Goal: Information Seeking & Learning: Learn about a topic

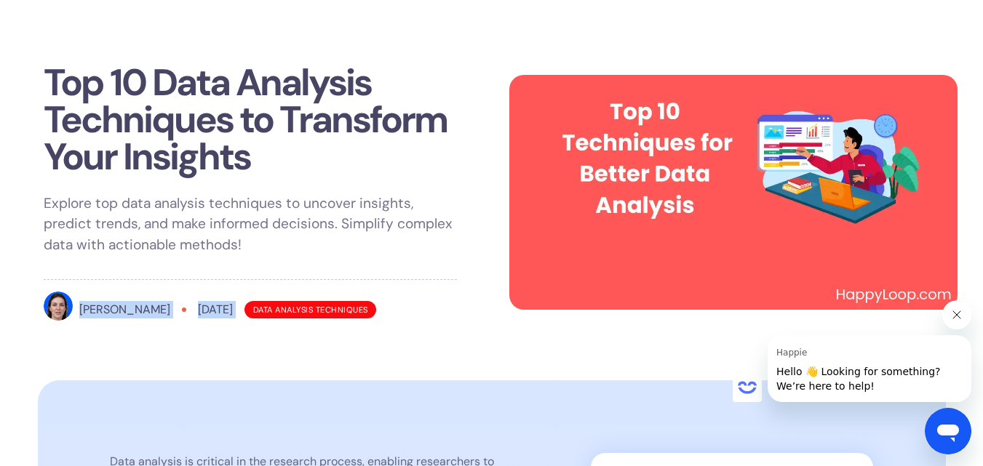
drag, startPoint x: 81, startPoint y: 308, endPoint x: 249, endPoint y: 311, distance: 168.8
click at [249, 311] on div "[PERSON_NAME] [DATE] Data Analysis Techniques" at bounding box center [250, 310] width 413 height 36
copy div "[PERSON_NAME] [DATE]"
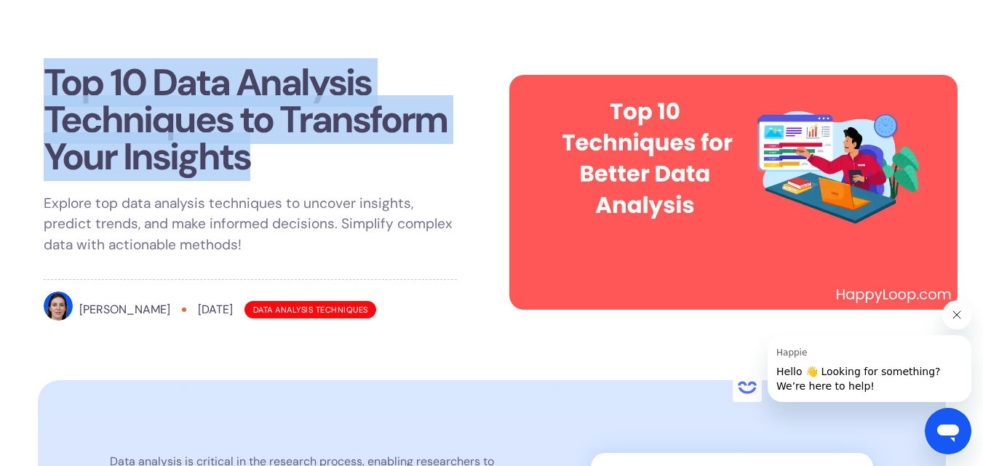
drag, startPoint x: 41, startPoint y: 81, endPoint x: 281, endPoint y: 161, distance: 253.9
click at [281, 161] on div "Top 10 Data Analysis Techniques to Transform Your Insights Explore top data ana…" at bounding box center [250, 196] width 448 height 299
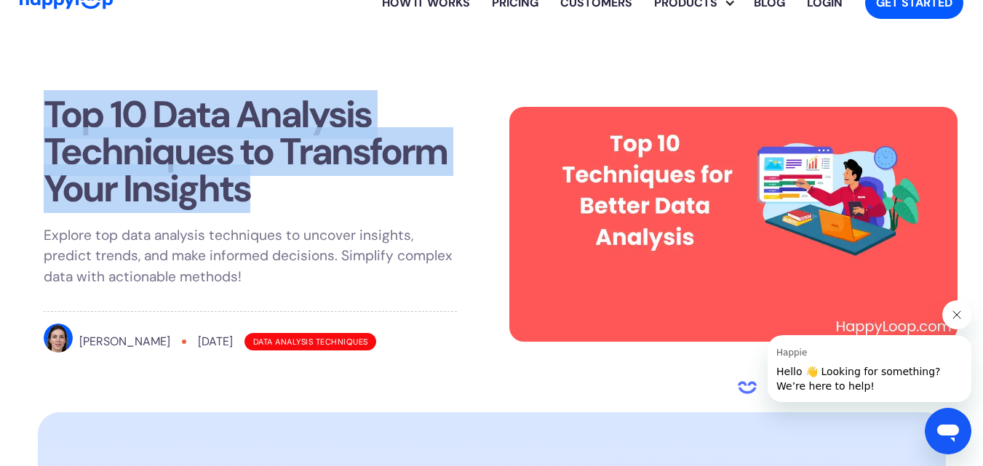
scroll to position [15, 0]
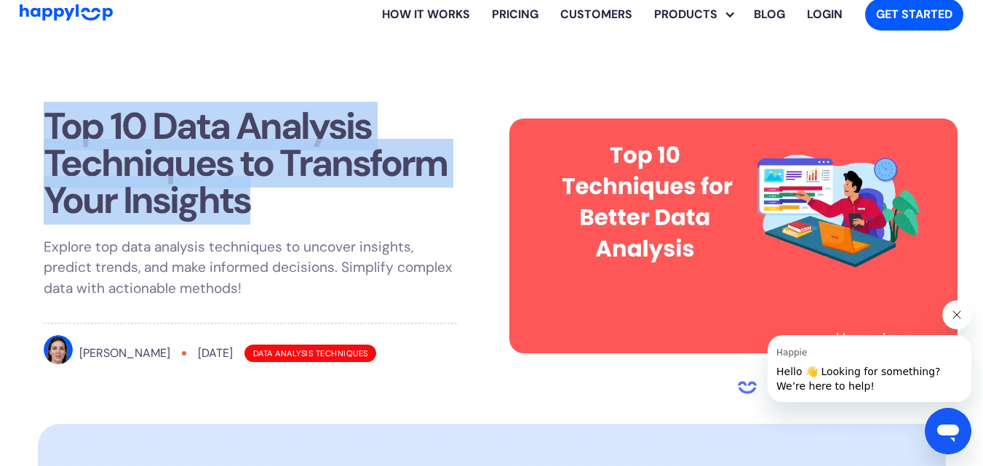
copy h1 "Top 10 Data Analysis Techniques to Transform Your Insights"
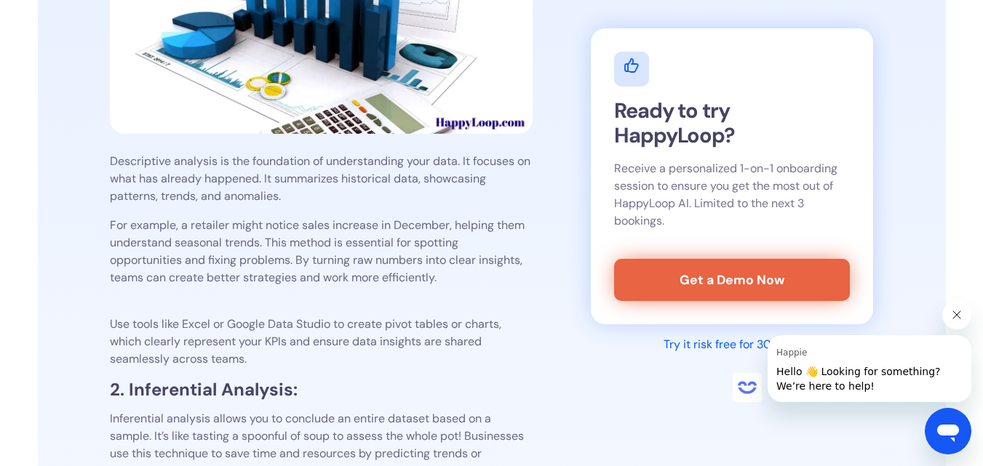
scroll to position [1416, 0]
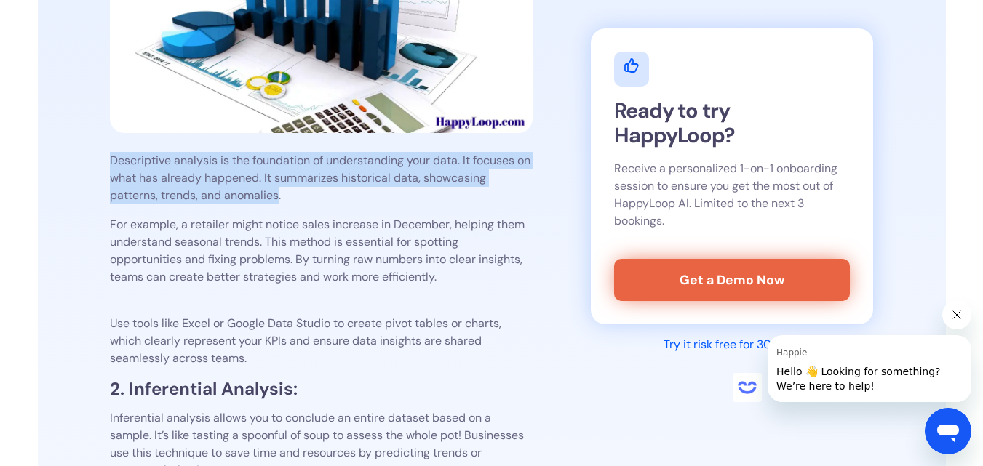
drag, startPoint x: 108, startPoint y: 158, endPoint x: 278, endPoint y: 194, distance: 173.3
copy p "Descriptive analysis is the foundation of understanding your data. It focuses o…"
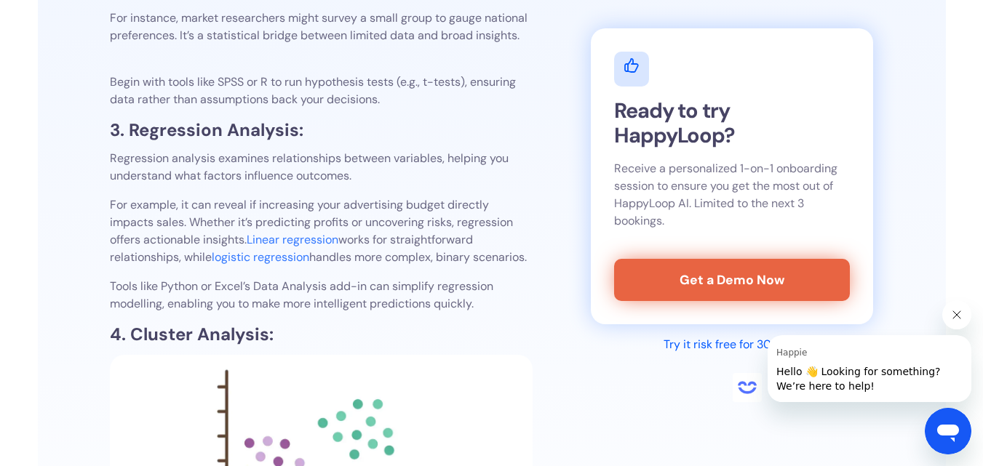
scroll to position [1876, 0]
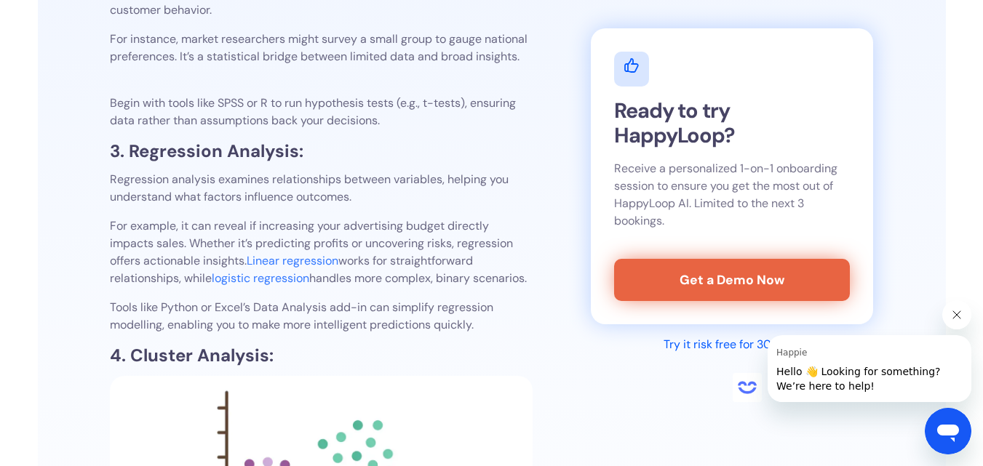
drag, startPoint x: 111, startPoint y: 177, endPoint x: 372, endPoint y: 189, distance: 260.7
click at [372, 189] on p "Regression analysis examines relationships between variables, helping you under…" at bounding box center [321, 188] width 423 height 35
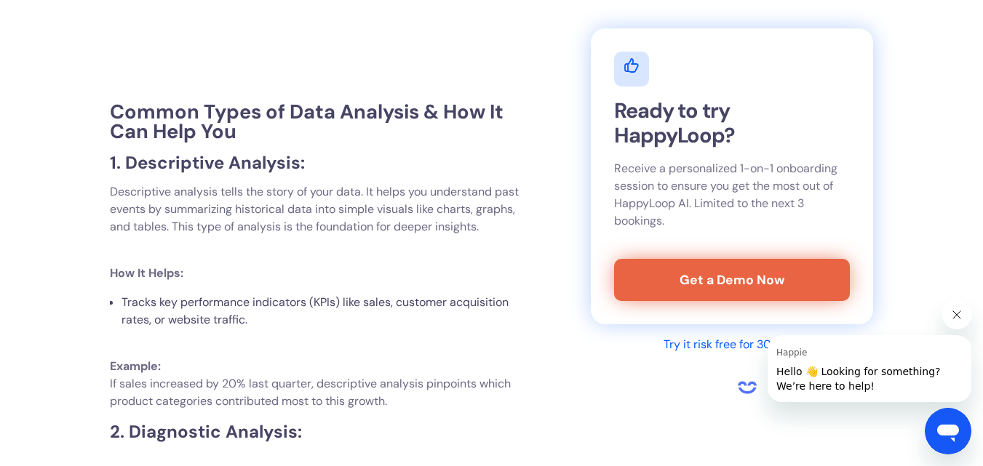
scroll to position [4029, 0]
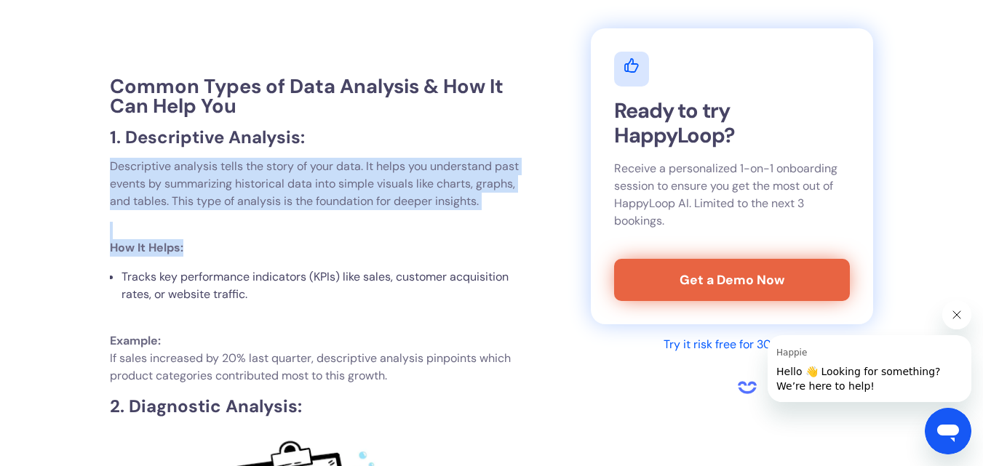
drag, startPoint x: 110, startPoint y: 181, endPoint x: 516, endPoint y: 265, distance: 414.3
copy div "Descriptive analysis tells the story of your data. It helps you understand past…"
